Goal: Information Seeking & Learning: Learn about a topic

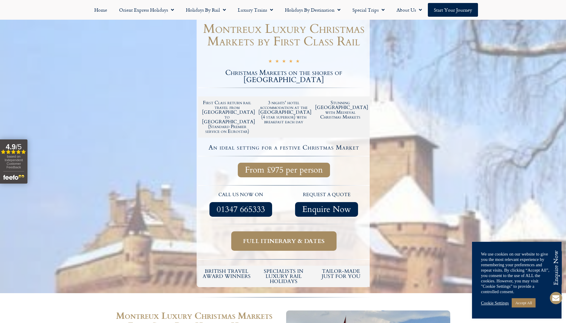
scroll to position [56, 0]
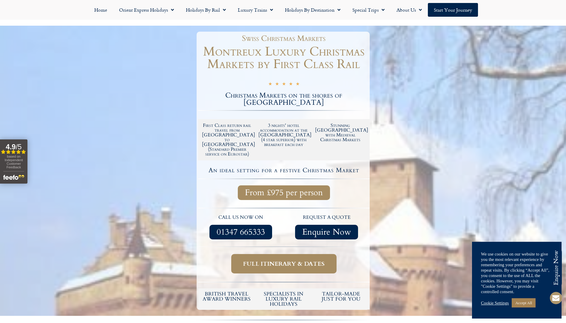
click at [293, 260] on span "Full itinerary & dates" at bounding box center [283, 263] width 81 height 7
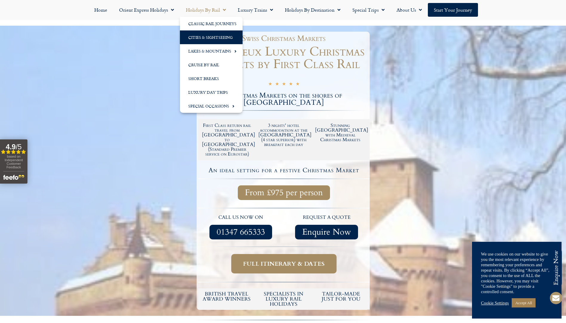
click at [217, 37] on link "Cities & Sightseeing" at bounding box center [211, 37] width 63 height 14
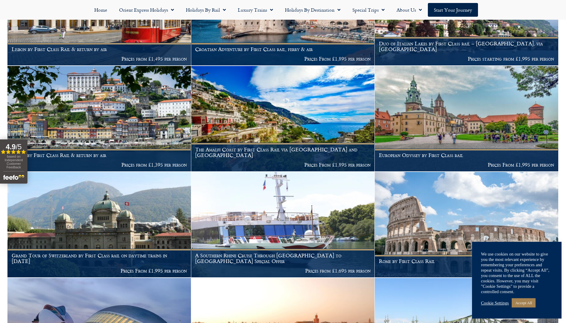
scroll to position [447, 0]
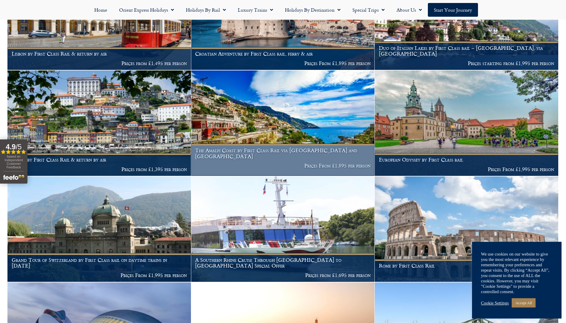
click at [280, 125] on img at bounding box center [282, 122] width 183 height 105
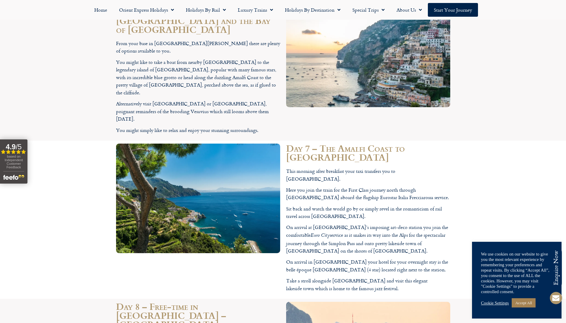
scroll to position [1283, 0]
